Goal: Contribute content

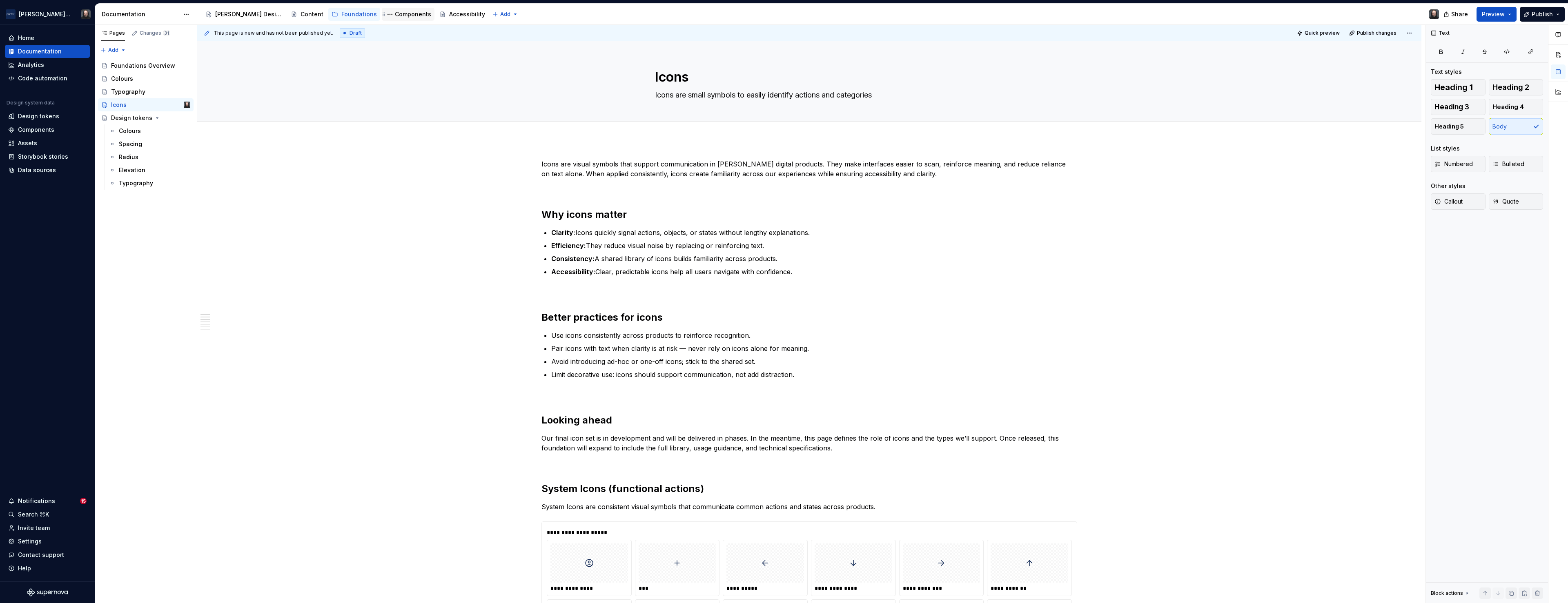
click at [395, 15] on div "Components" at bounding box center [413, 14] width 37 height 8
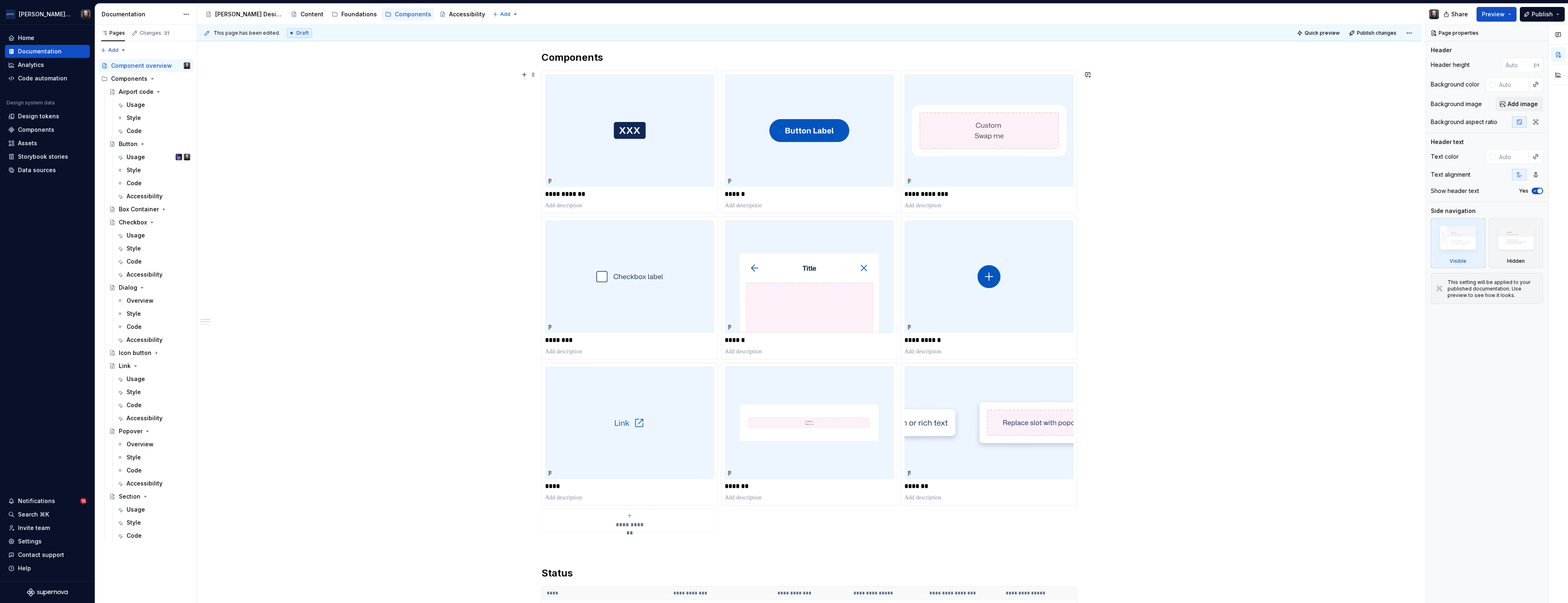
scroll to position [53, 0]
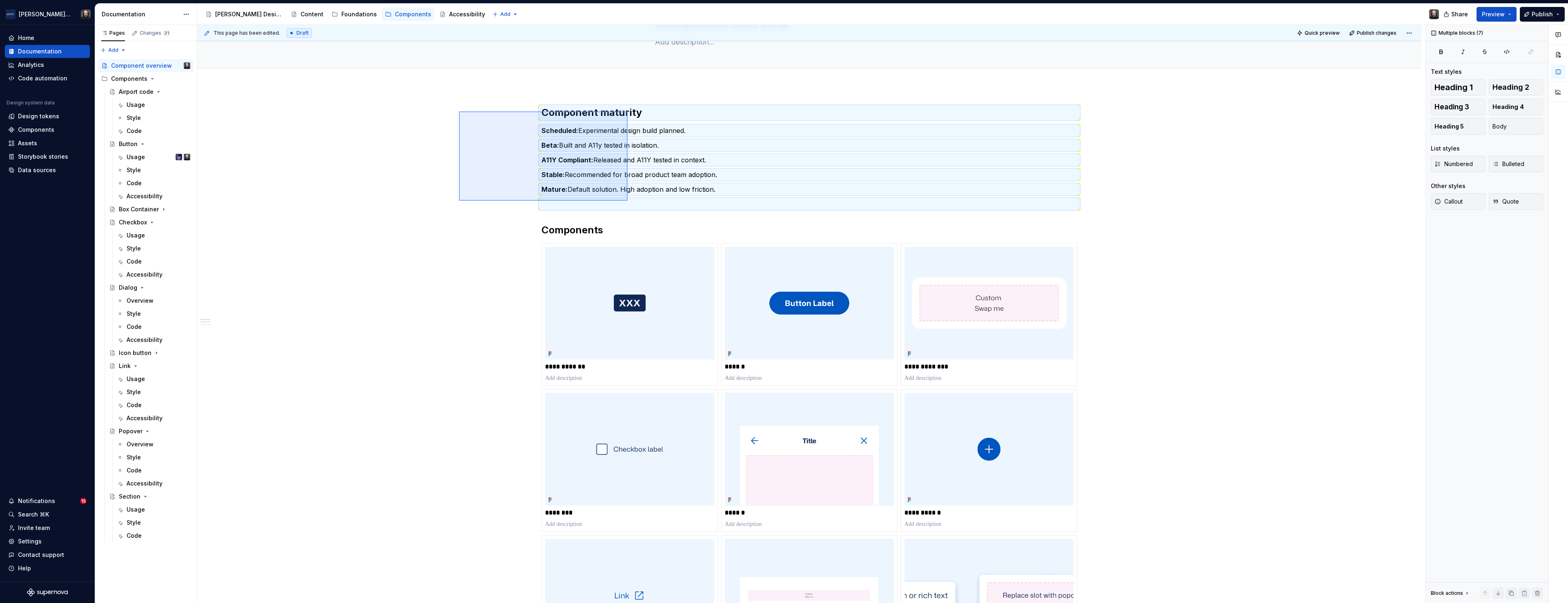
drag, startPoint x: 463, startPoint y: 103, endPoint x: 628, endPoint y: 201, distance: 191.9
click at [628, 201] on div "**********" at bounding box center [811, 314] width 1228 height 579
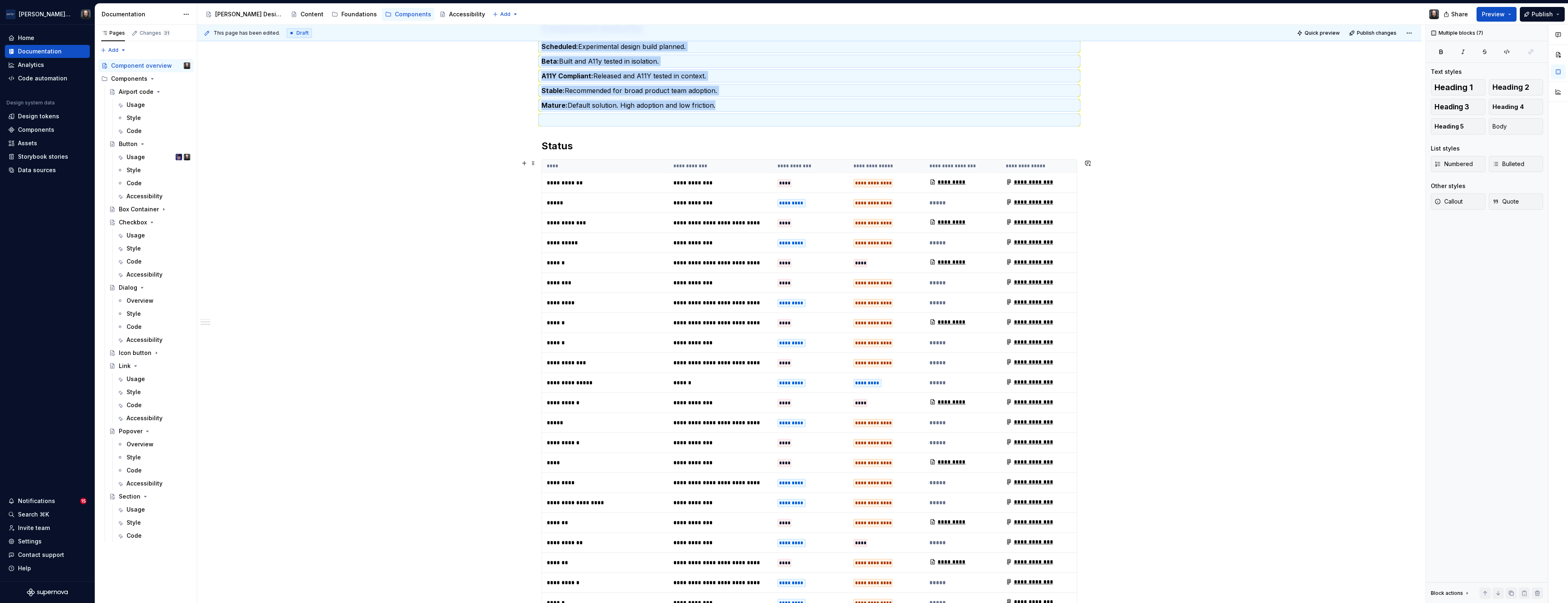
scroll to position [493, 0]
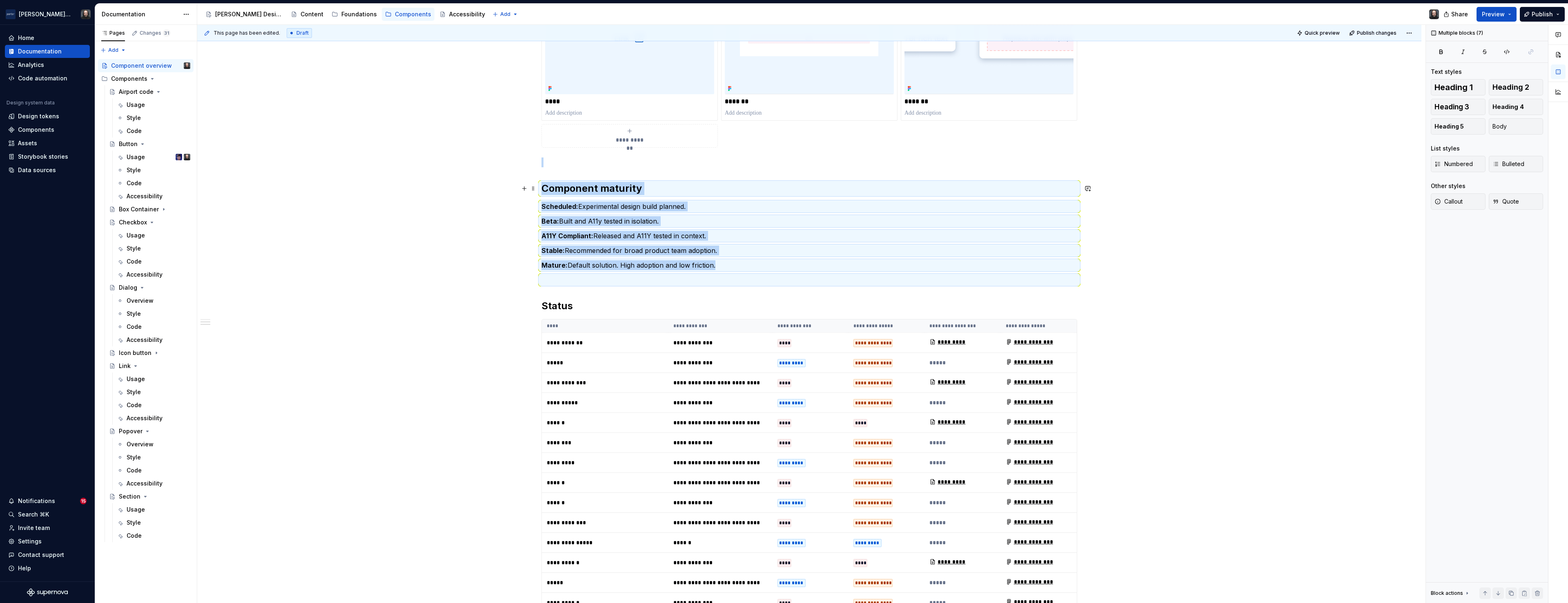
click at [394, 184] on div "**********" at bounding box center [811, 314] width 1228 height 579
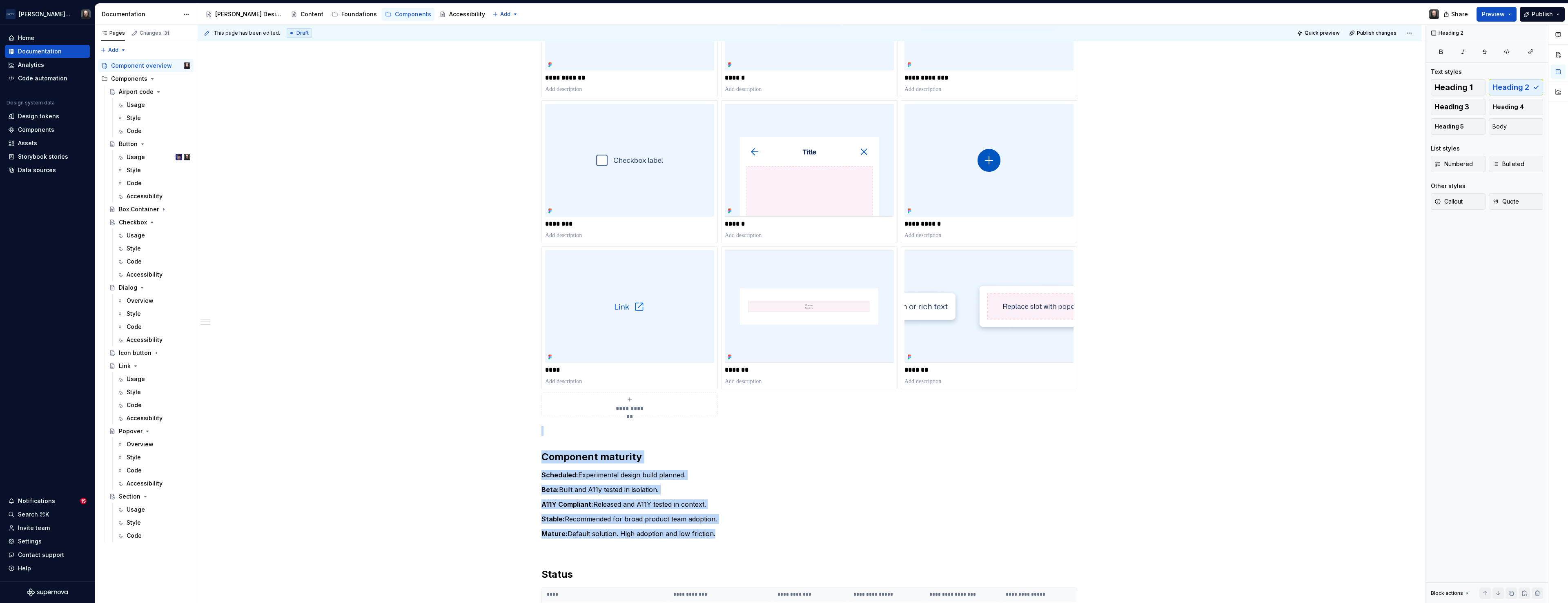
scroll to position [84, 0]
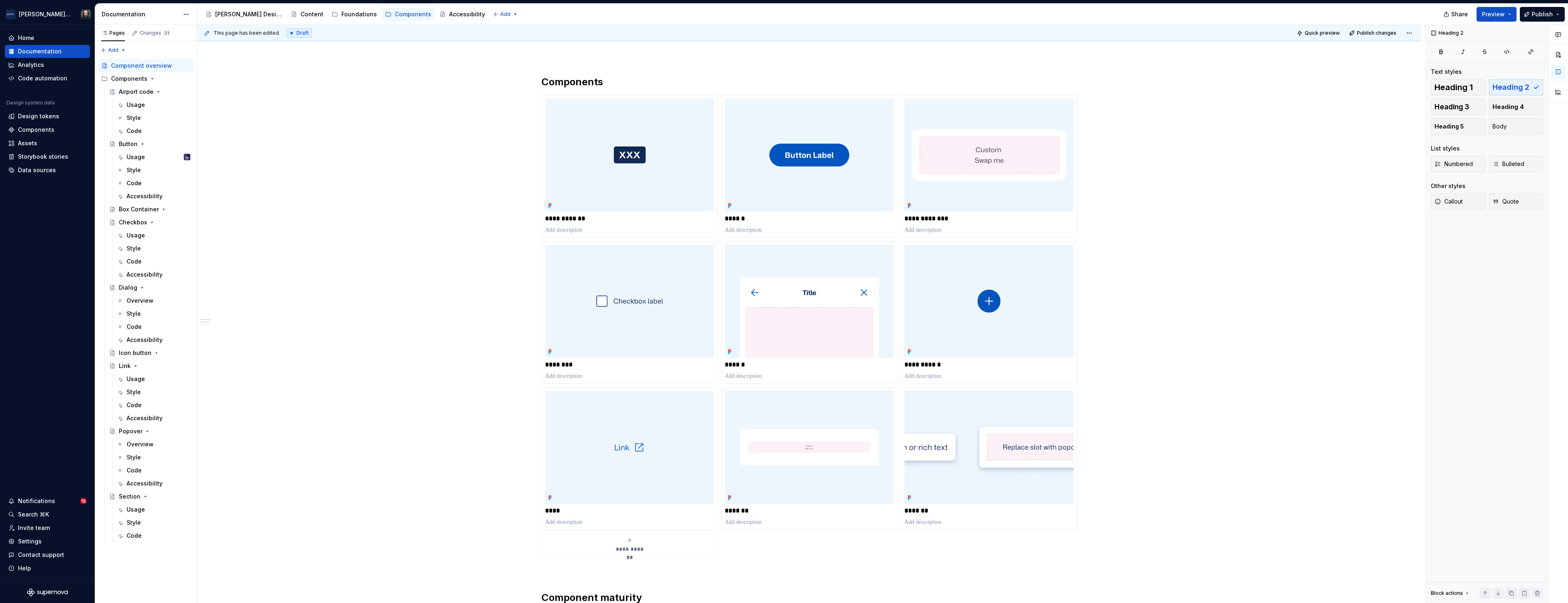
type textarea "*"
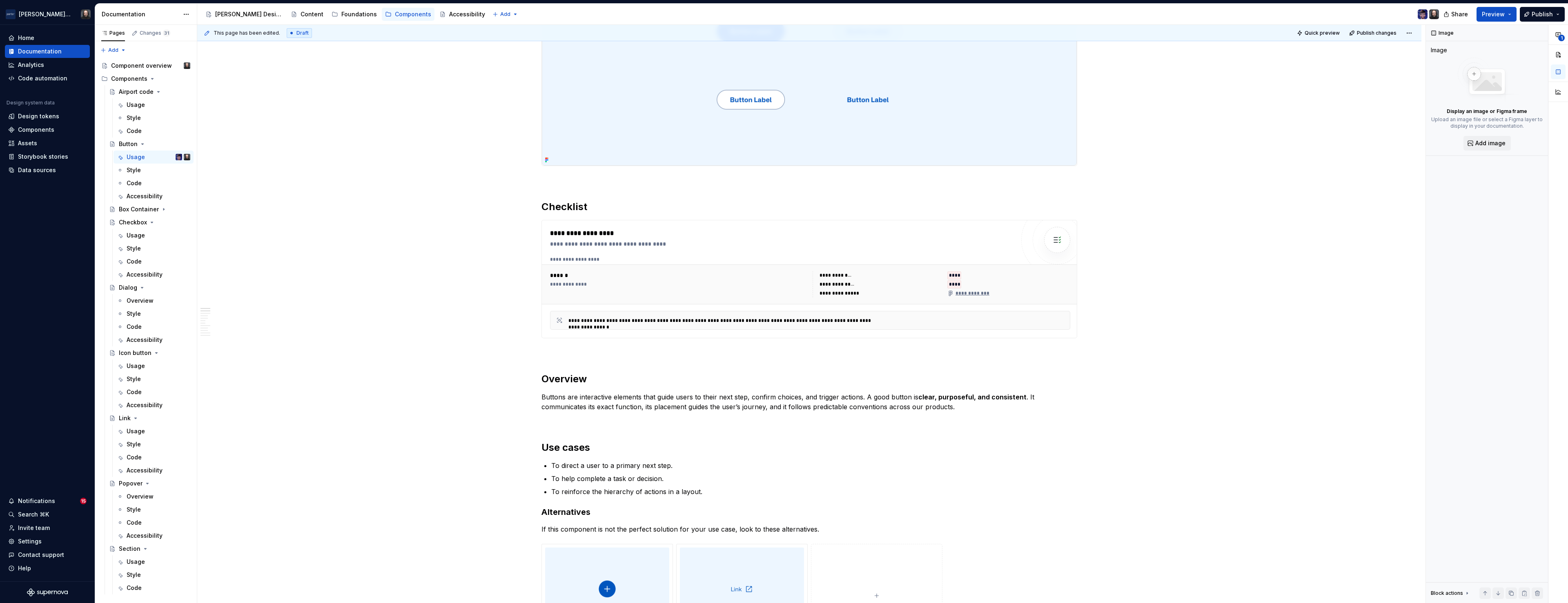
scroll to position [1, 0]
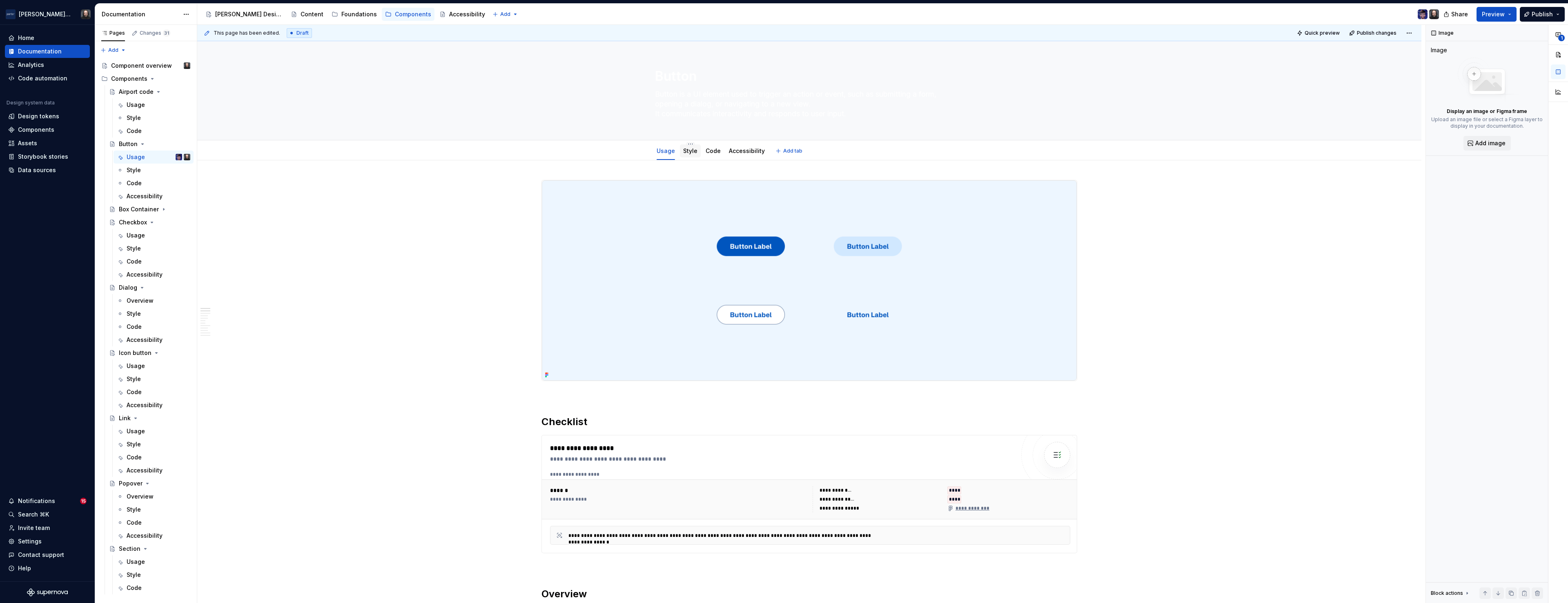
click at [693, 155] on div "Style" at bounding box center [690, 150] width 14 height 8
click at [694, 155] on div "Style" at bounding box center [690, 151] width 14 height 10
click at [691, 153] on link "Style" at bounding box center [690, 150] width 14 height 7
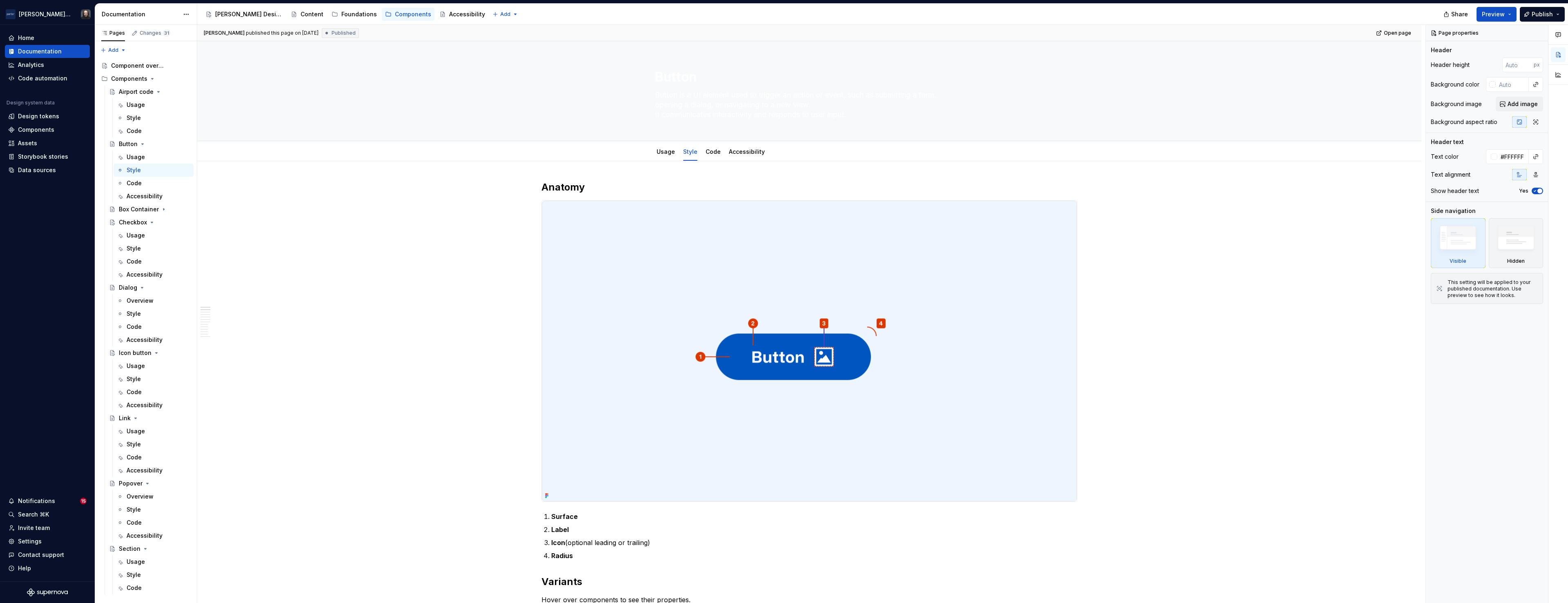
type textarea "*"
